Goal: Transaction & Acquisition: Purchase product/service

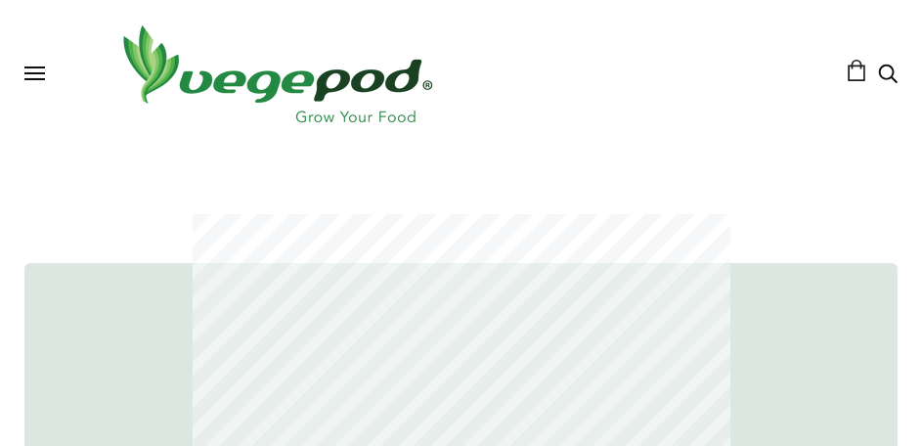
scroll to position [913, 0]
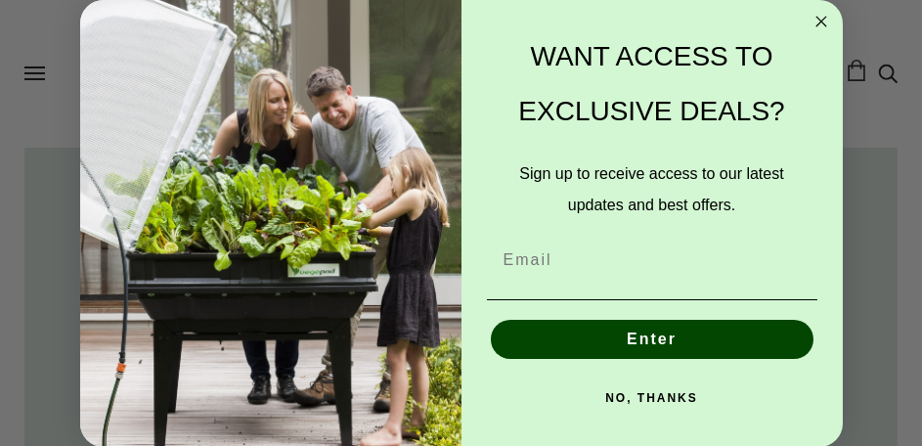
click at [629, 393] on button "NO, THANKS" at bounding box center [652, 398] width 331 height 39
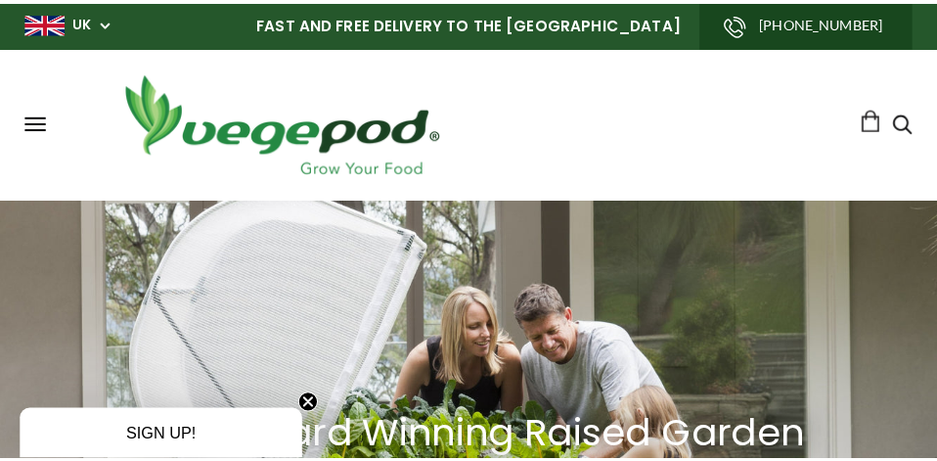
scroll to position [0, 1715]
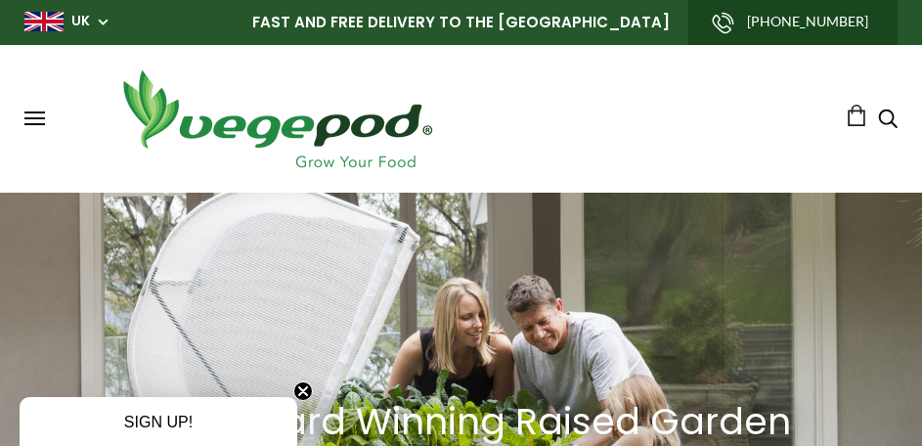
click at [37, 113] on span at bounding box center [34, 113] width 21 height 2
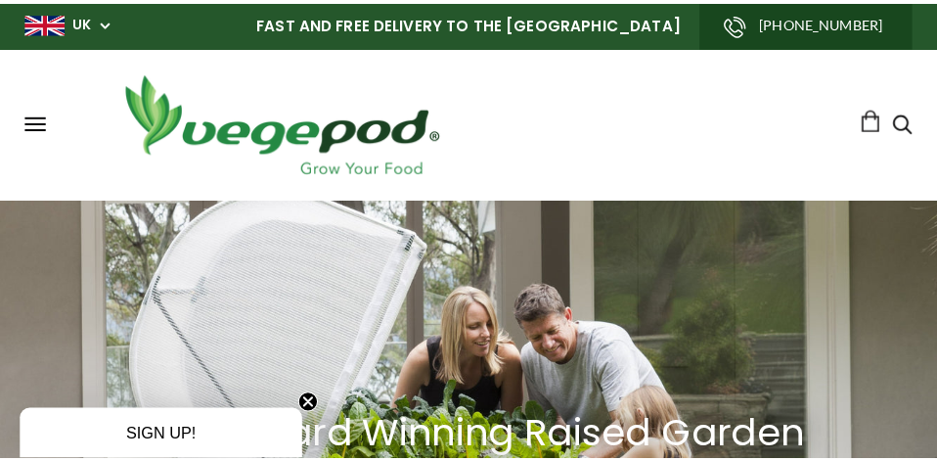
scroll to position [0, 1745]
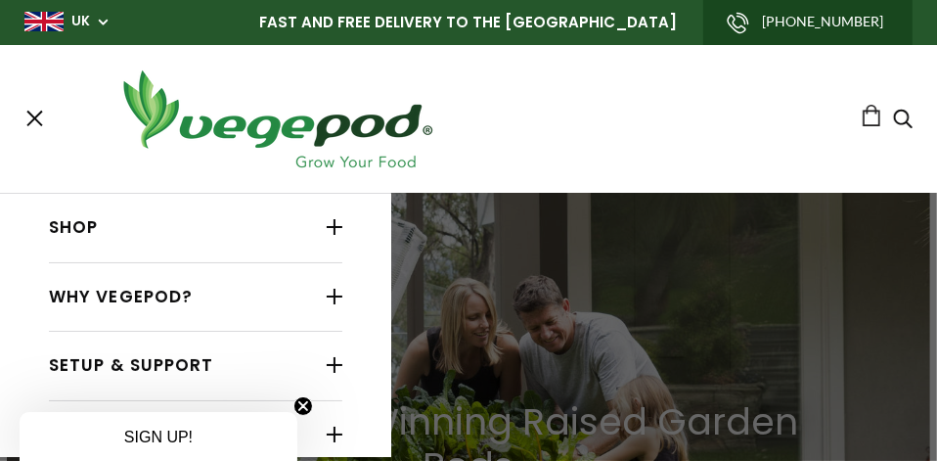
click at [81, 225] on link "Shop" at bounding box center [195, 227] width 293 height 37
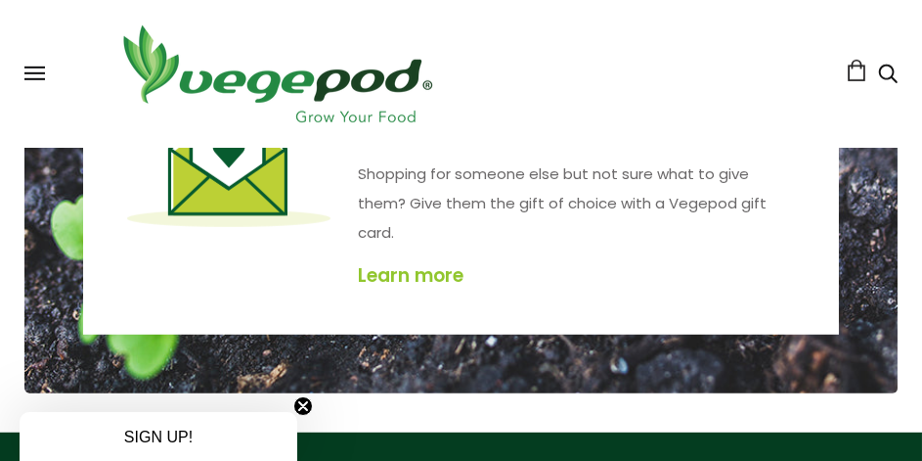
scroll to position [4369, 0]
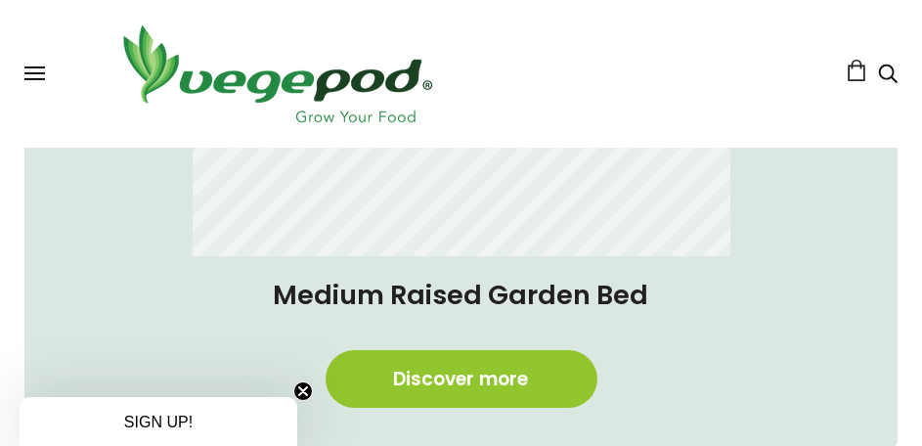
scroll to position [1695, 0]
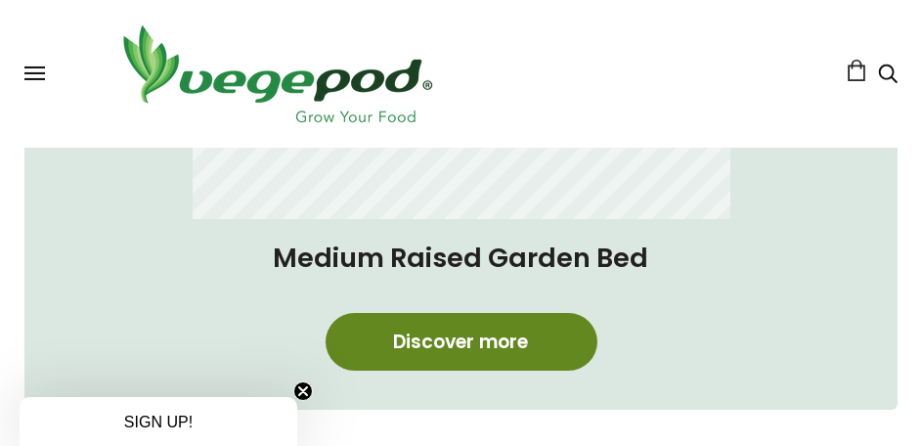
click at [475, 332] on link "Discover more" at bounding box center [462, 342] width 272 height 58
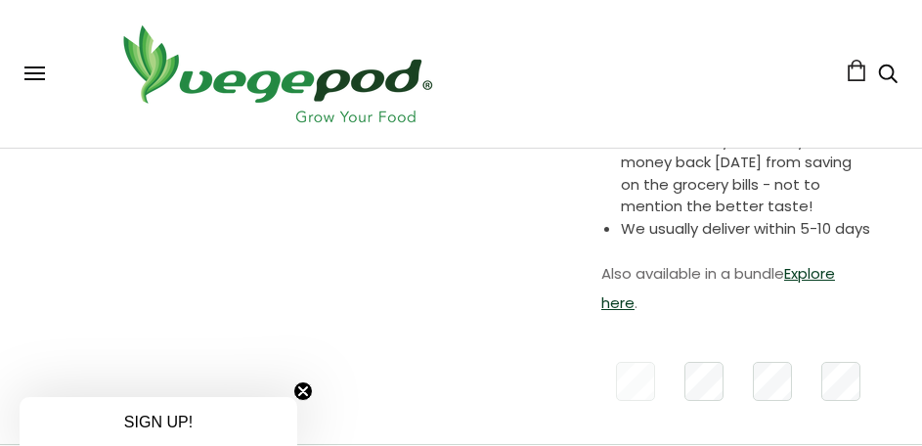
scroll to position [65, 0]
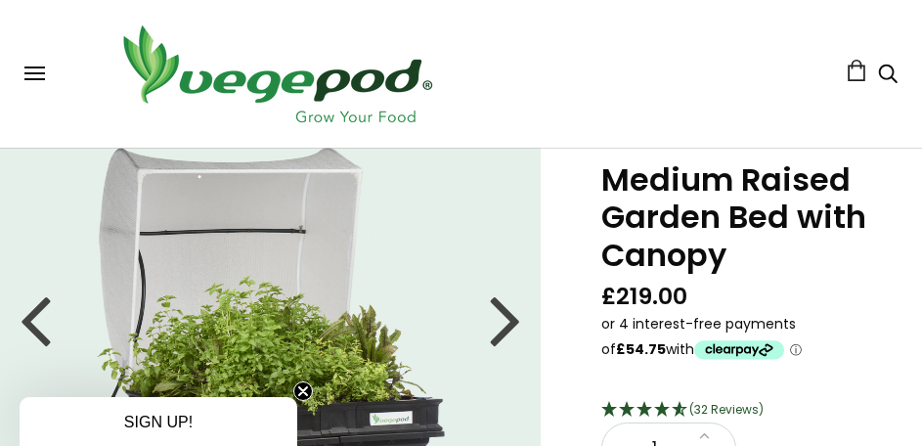
click at [510, 326] on div at bounding box center [505, 319] width 31 height 88
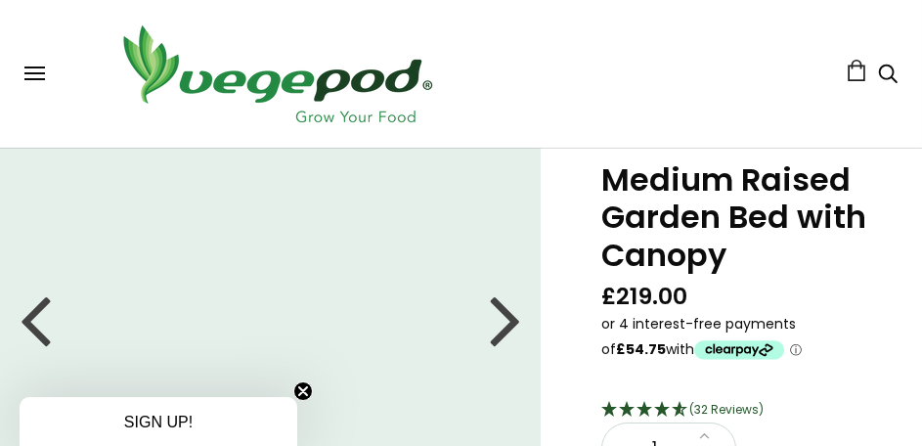
click at [510, 325] on div at bounding box center [505, 319] width 31 height 88
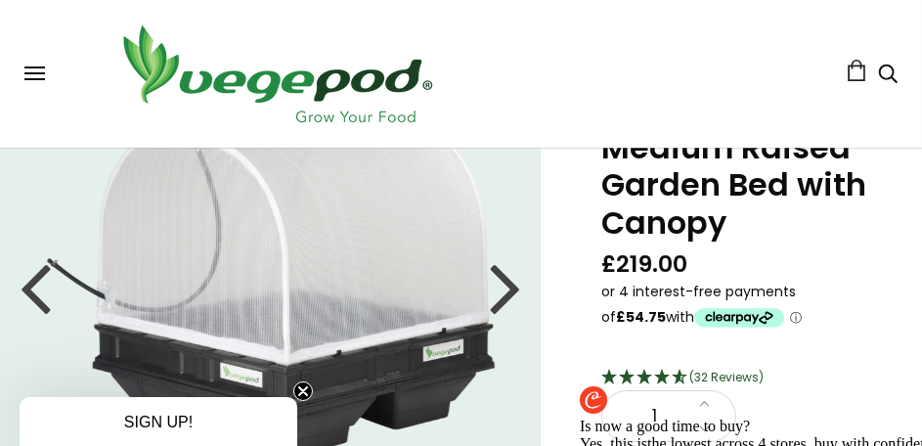
scroll to position [0, 0]
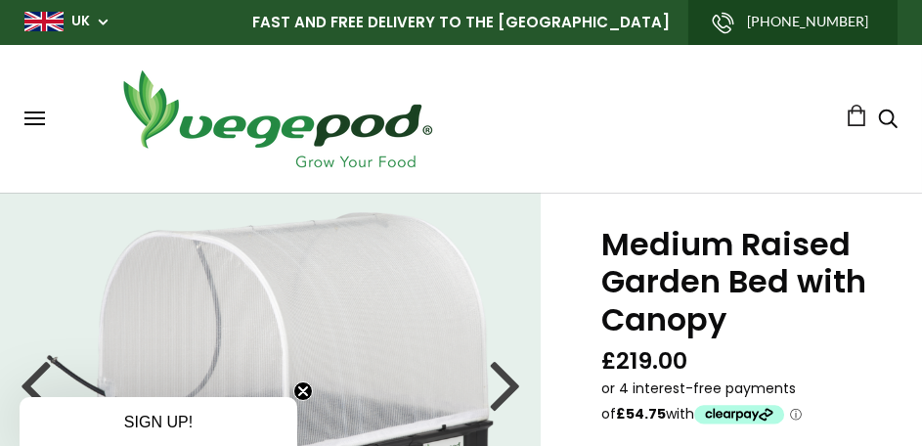
click at [108, 17] on span "UK" at bounding box center [65, 21] width 83 height 19
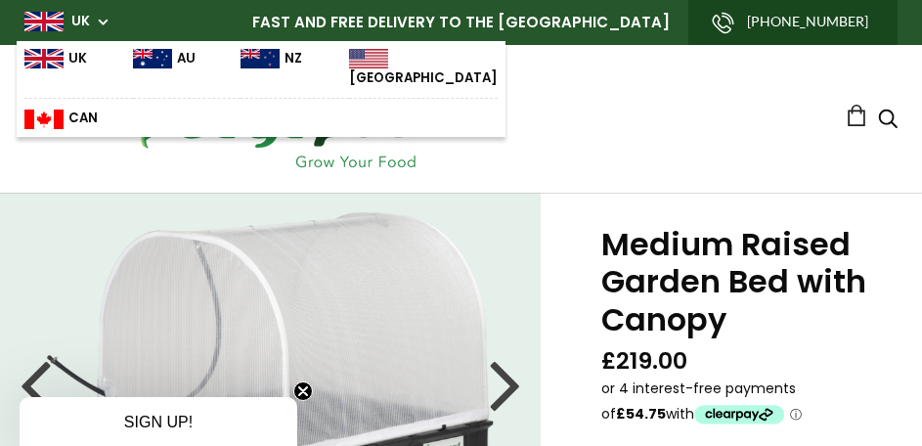
click at [46, 54] on img at bounding box center [43, 59] width 39 height 20
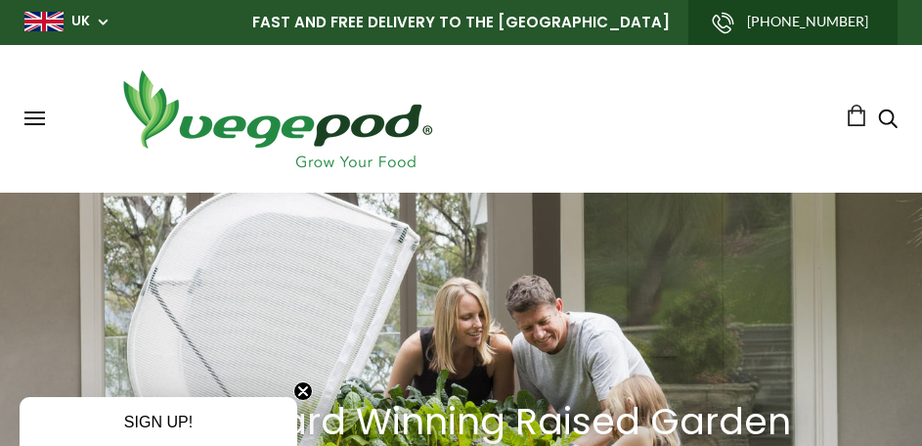
scroll to position [0, 858]
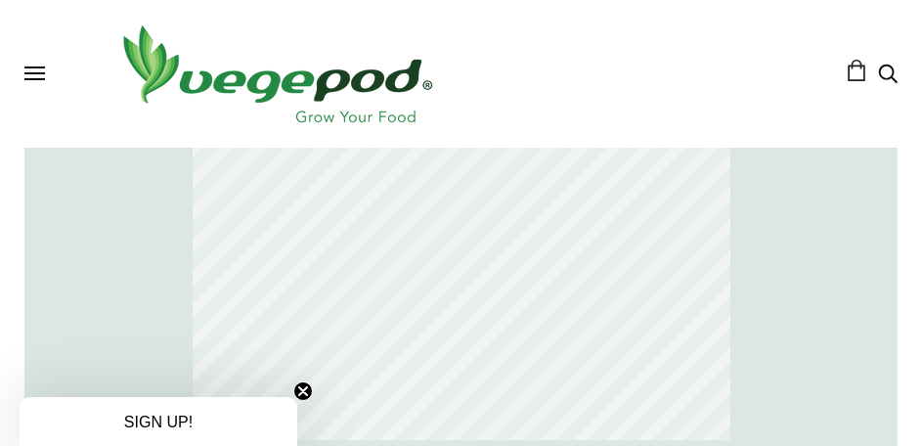
scroll to position [0, 3432]
